Goal: Task Accomplishment & Management: Complete application form

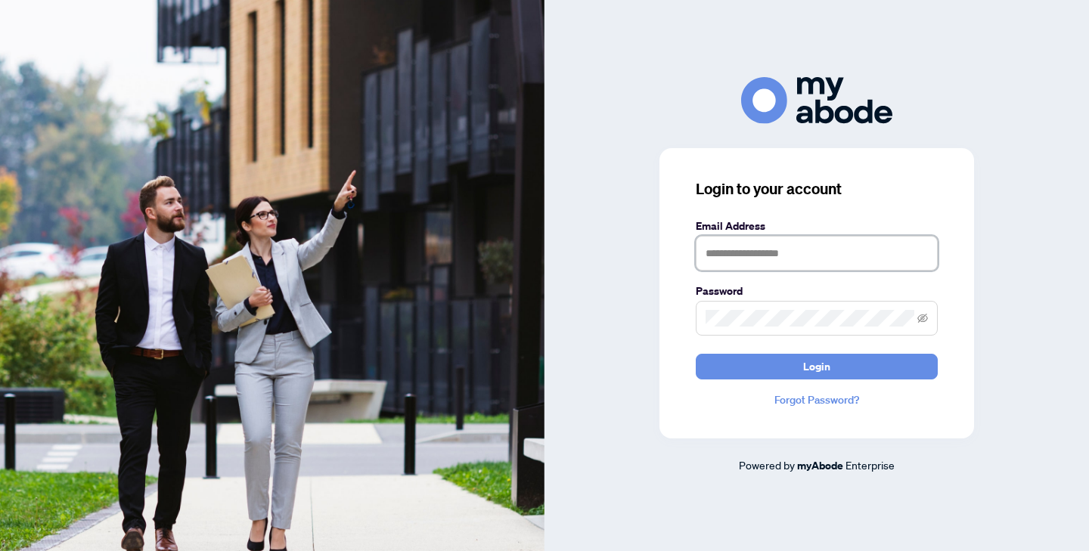
click at [723, 249] on input "text" at bounding box center [816, 253] width 242 height 35
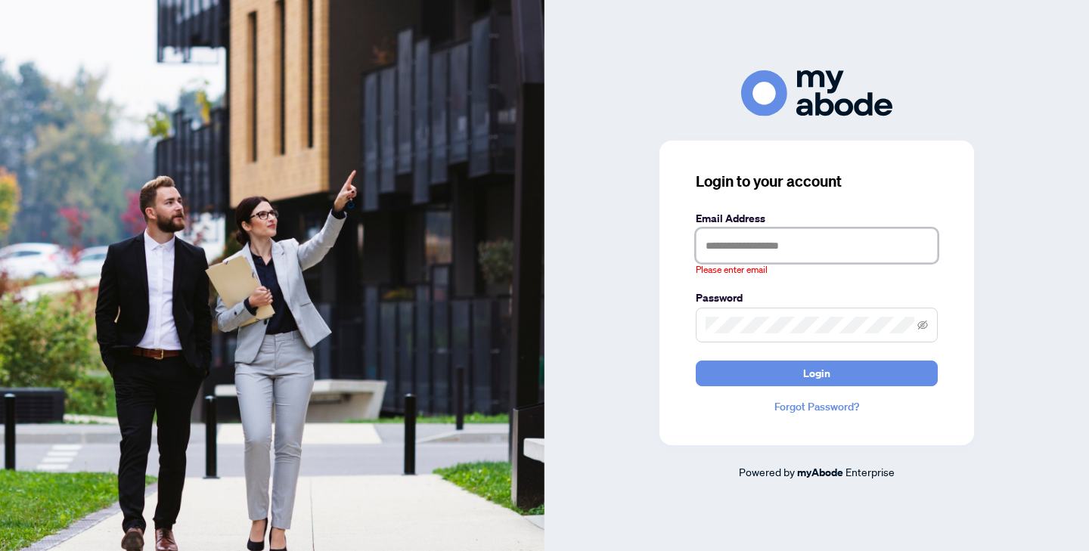
type input "**********"
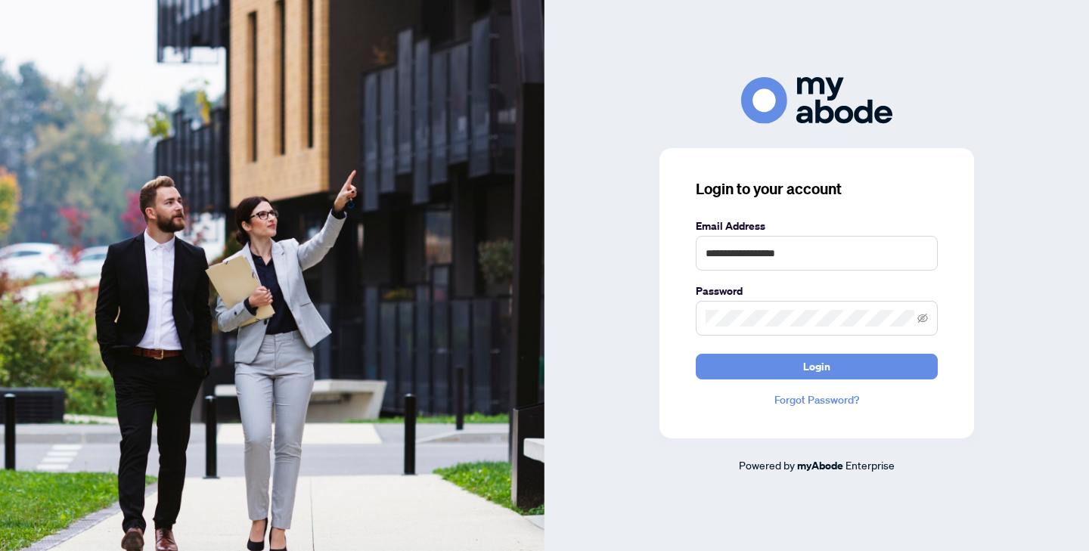
click at [810, 379] on div "**********" at bounding box center [816, 293] width 314 height 290
click at [811, 375] on span "Login" at bounding box center [816, 367] width 27 height 24
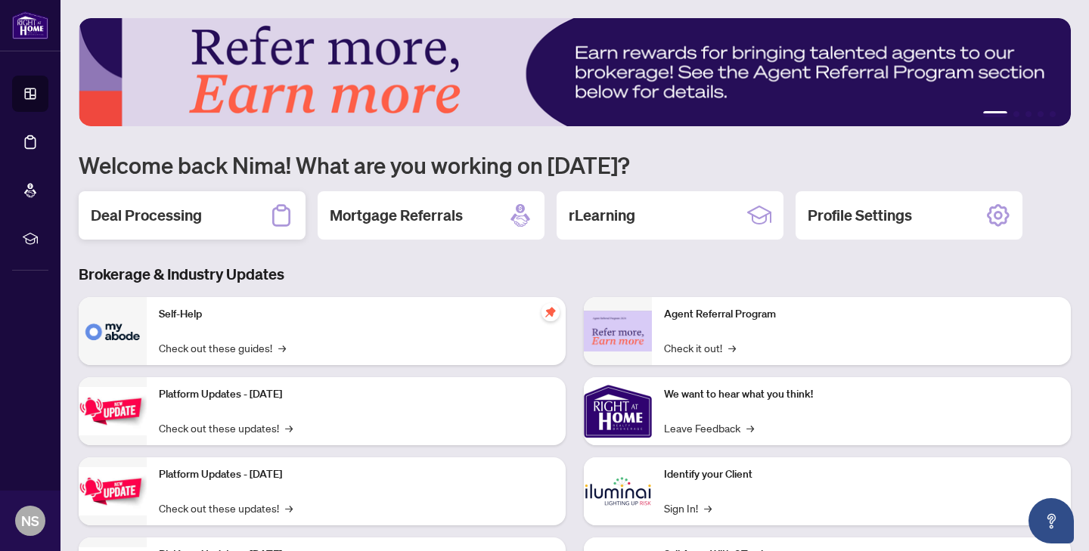
click at [132, 211] on h2 "Deal Processing" at bounding box center [146, 215] width 111 height 21
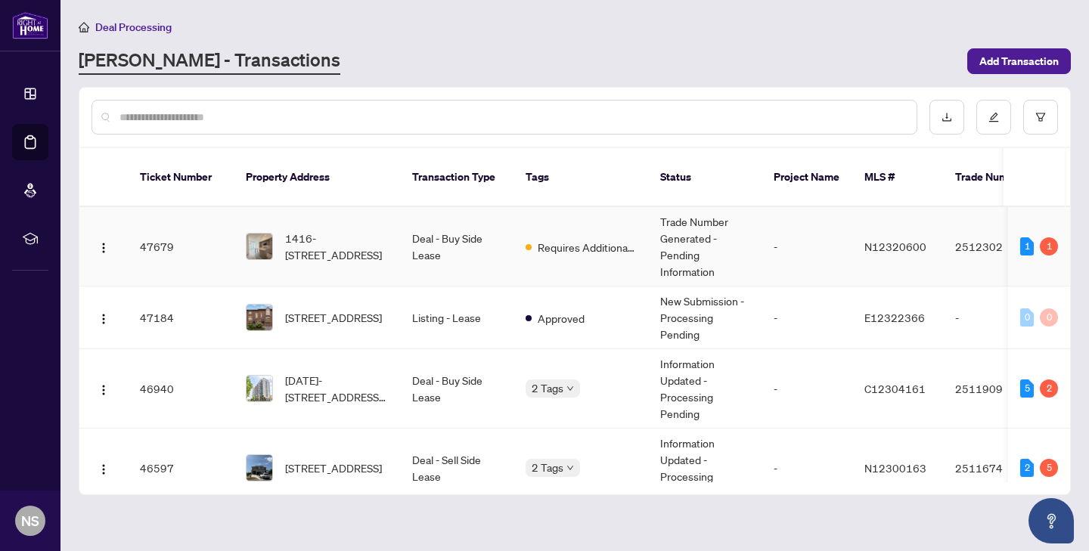
click at [517, 268] on td "Requires Additional Docs" at bounding box center [580, 246] width 135 height 79
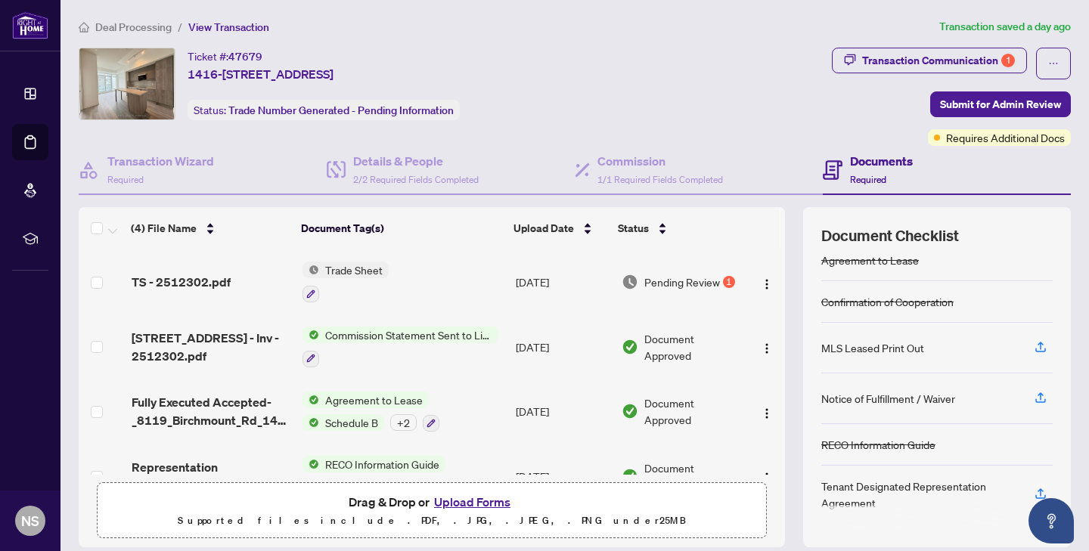
scroll to position [36, 0]
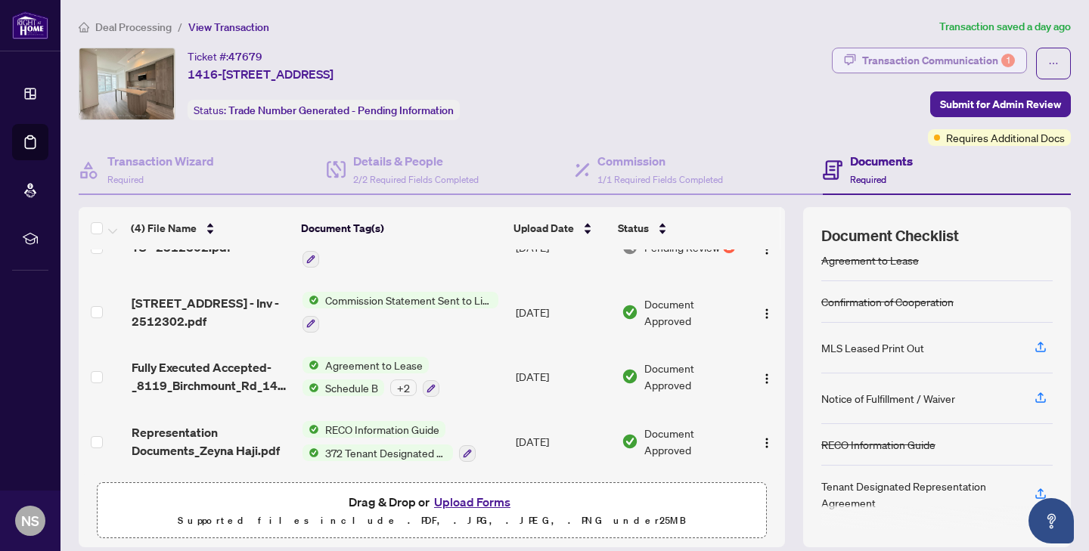
click at [953, 52] on div "Transaction Communication 1" at bounding box center [938, 60] width 153 height 24
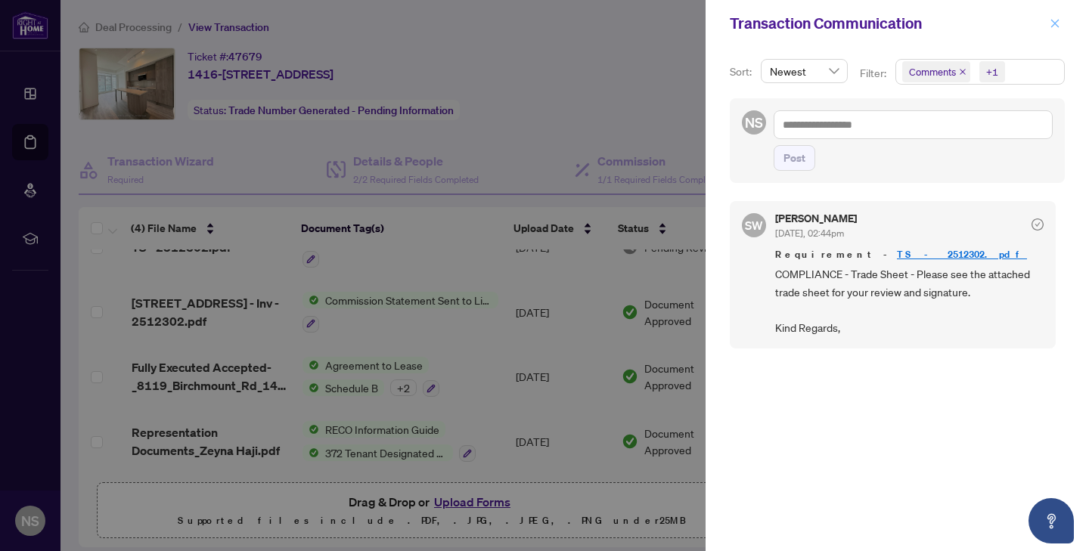
click at [1051, 26] on icon "close" at bounding box center [1055, 23] width 8 height 8
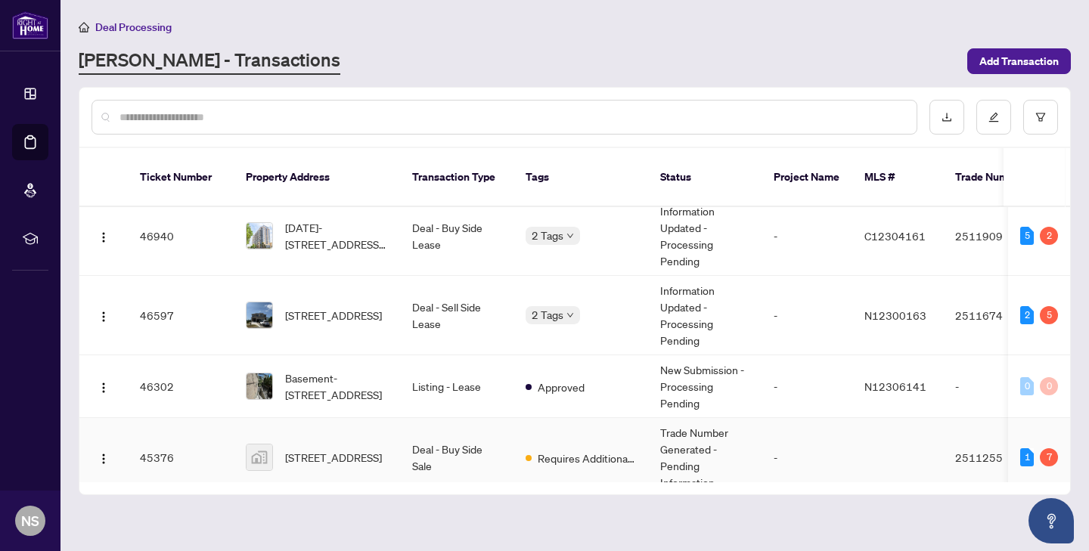
scroll to position [152, 0]
click at [345, 317] on span "74 Westlake Cres, Bradford West Gwillimbury, Ontario L3Z 4K4, Canada" at bounding box center [333, 316] width 97 height 17
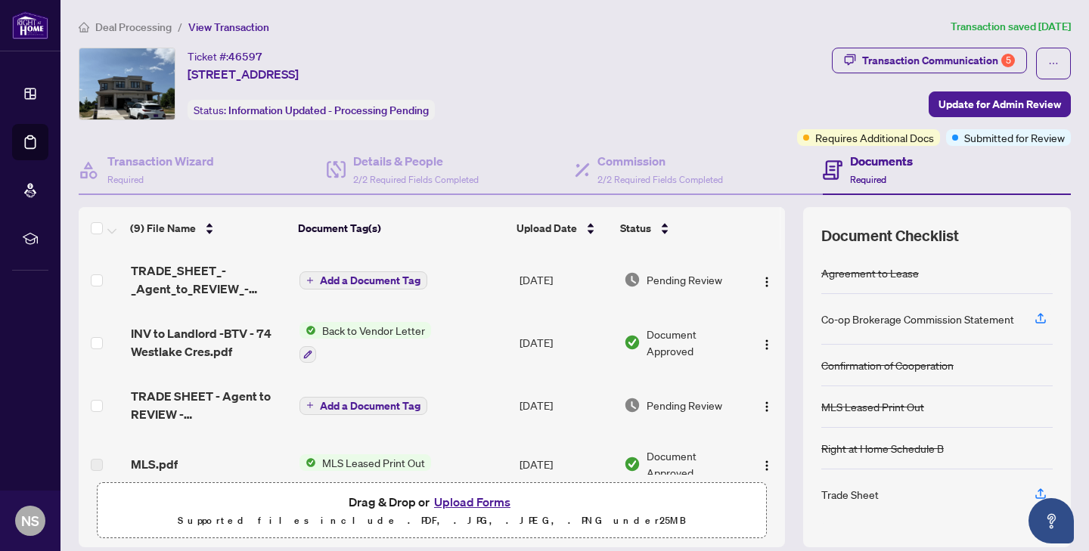
scroll to position [339, 0]
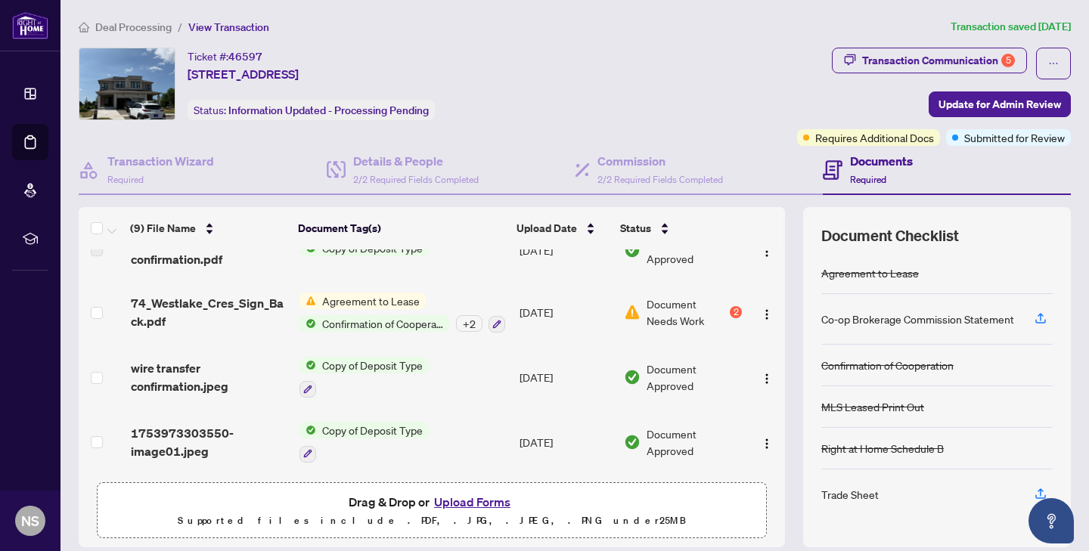
click at [457, 497] on button "Upload Forms" at bounding box center [471, 502] width 85 height 20
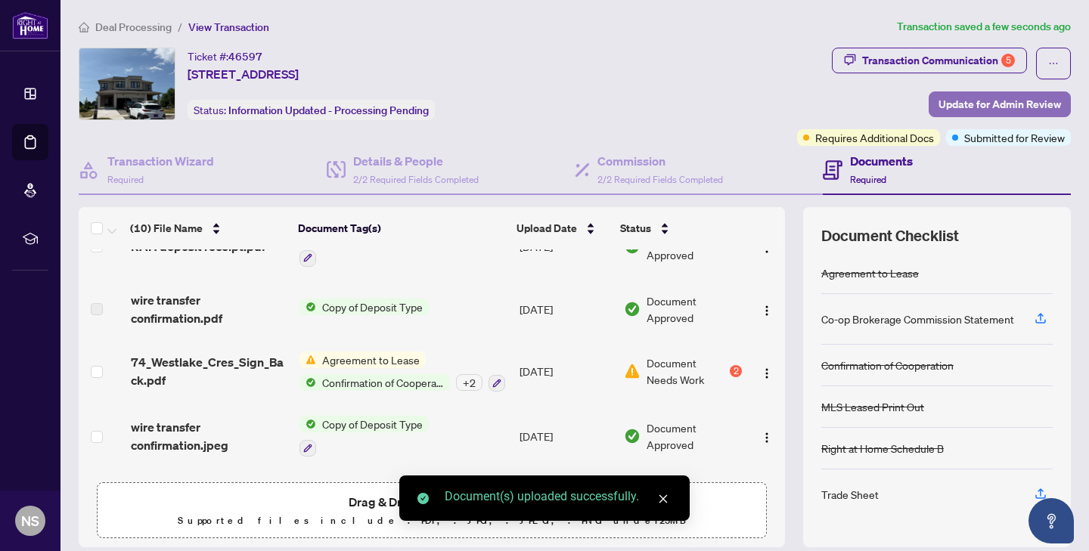
click at [982, 104] on span "Update for Admin Review" at bounding box center [999, 104] width 122 height 24
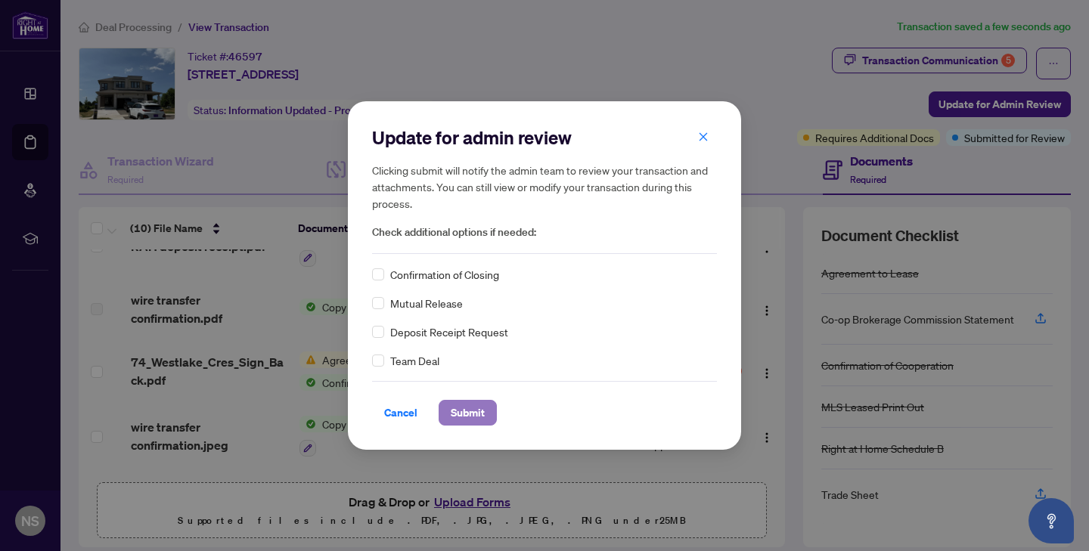
click at [460, 408] on span "Submit" at bounding box center [468, 413] width 34 height 24
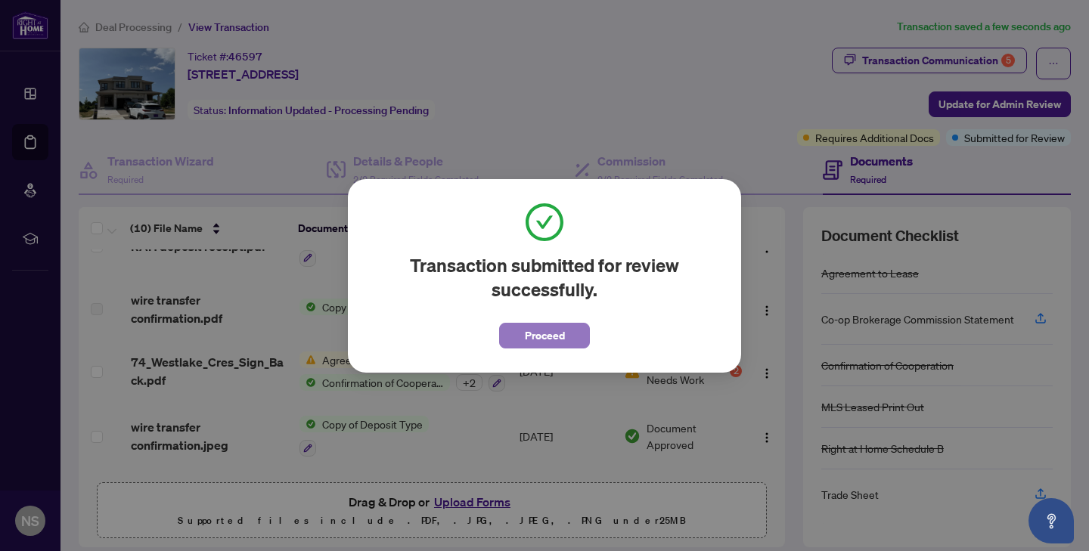
click at [544, 330] on span "Proceed" at bounding box center [545, 336] width 40 height 24
